Goal: Obtain resource: Download file/media

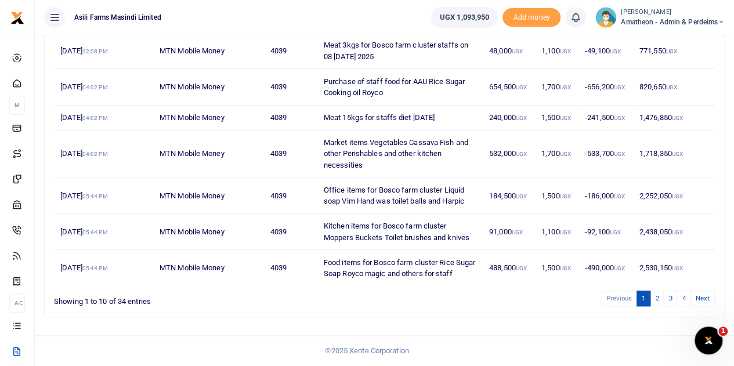
scroll to position [288, 0]
click at [654, 299] on link "2" at bounding box center [657, 299] width 14 height 16
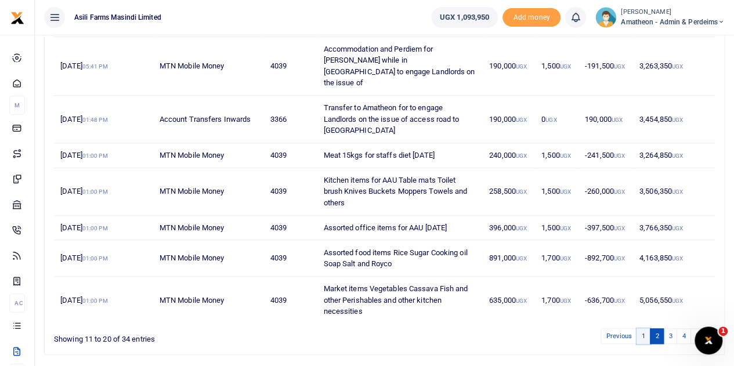
click at [643, 343] on link "1" at bounding box center [643, 336] width 14 height 16
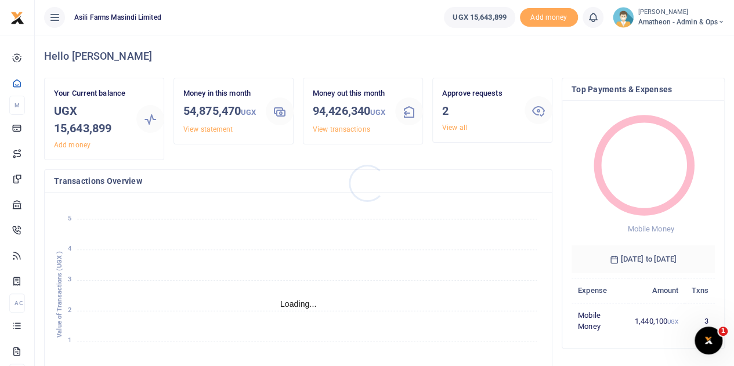
scroll to position [9, 9]
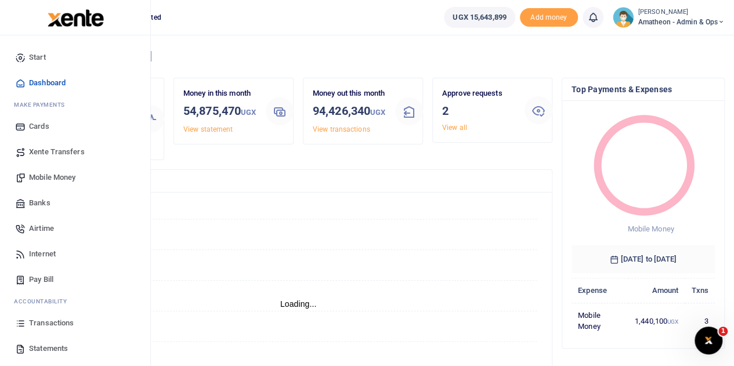
click at [32, 321] on span "Transactions" at bounding box center [51, 323] width 45 height 12
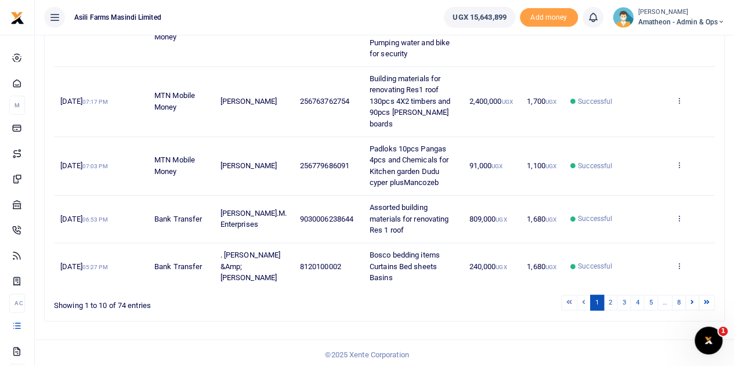
scroll to position [549, 0]
click at [678, 261] on icon at bounding box center [679, 265] width 8 height 8
click at [627, 212] on link "View details" at bounding box center [637, 215] width 92 height 16
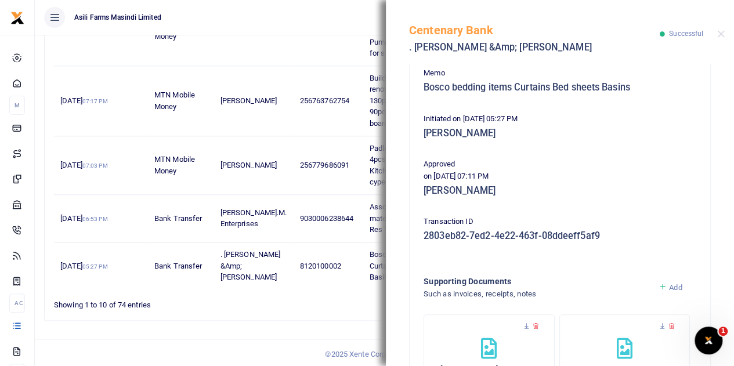
scroll to position [299, 0]
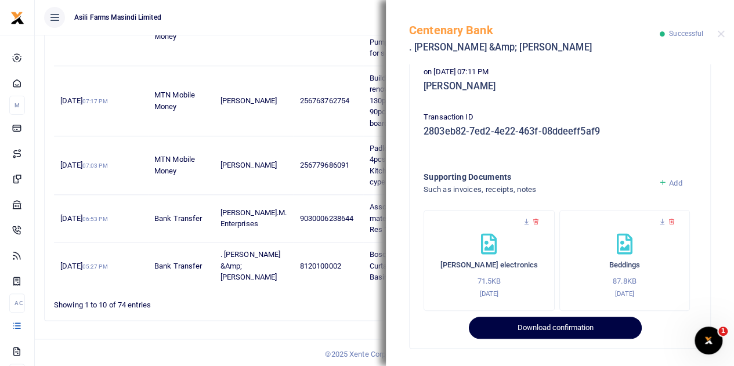
click at [557, 327] on button "Download confirmation" at bounding box center [555, 328] width 172 height 22
click at [558, 325] on button "Download confirmation" at bounding box center [555, 328] width 172 height 22
